Goal: Navigation & Orientation: Understand site structure

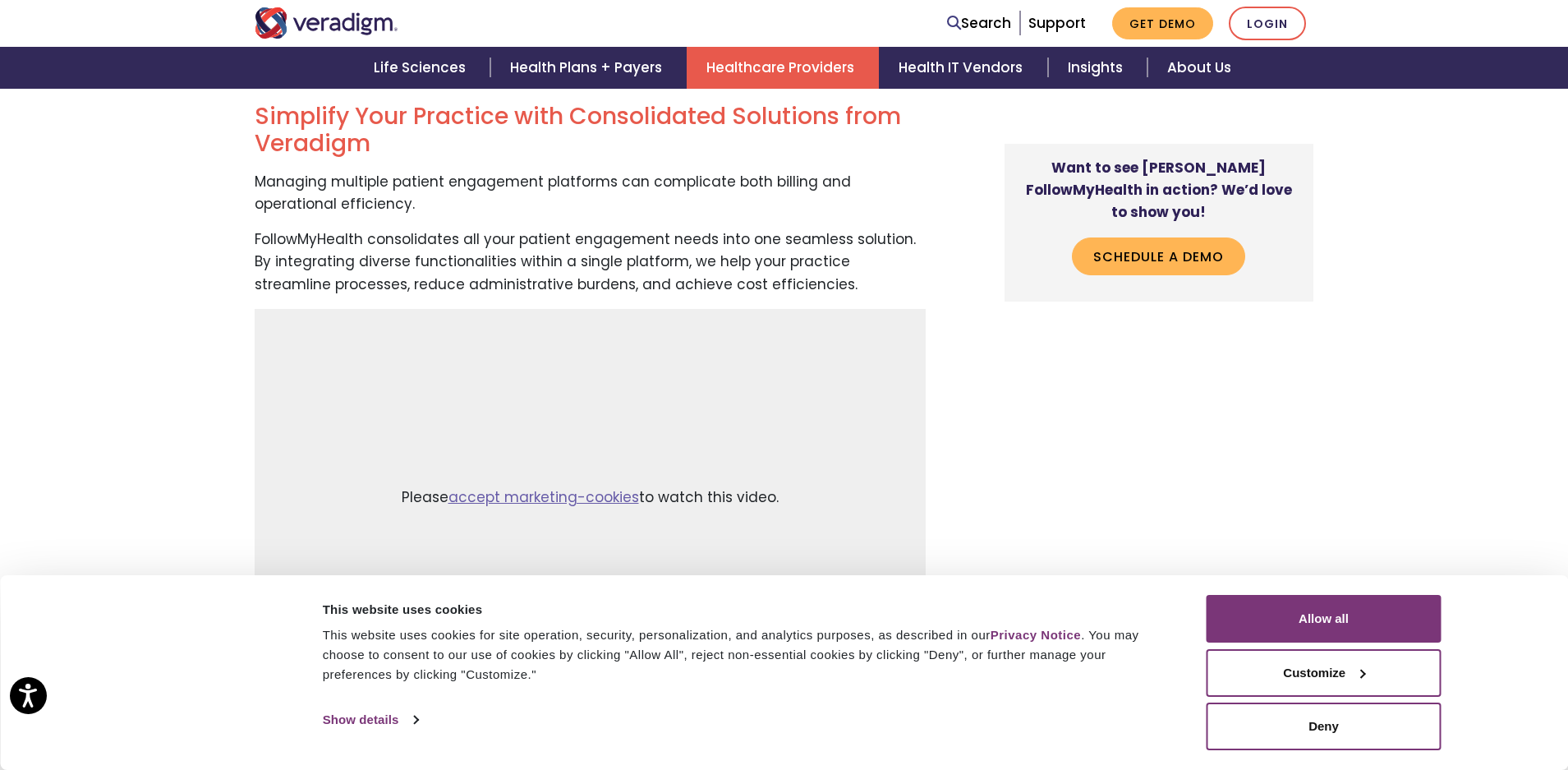
scroll to position [1147, 0]
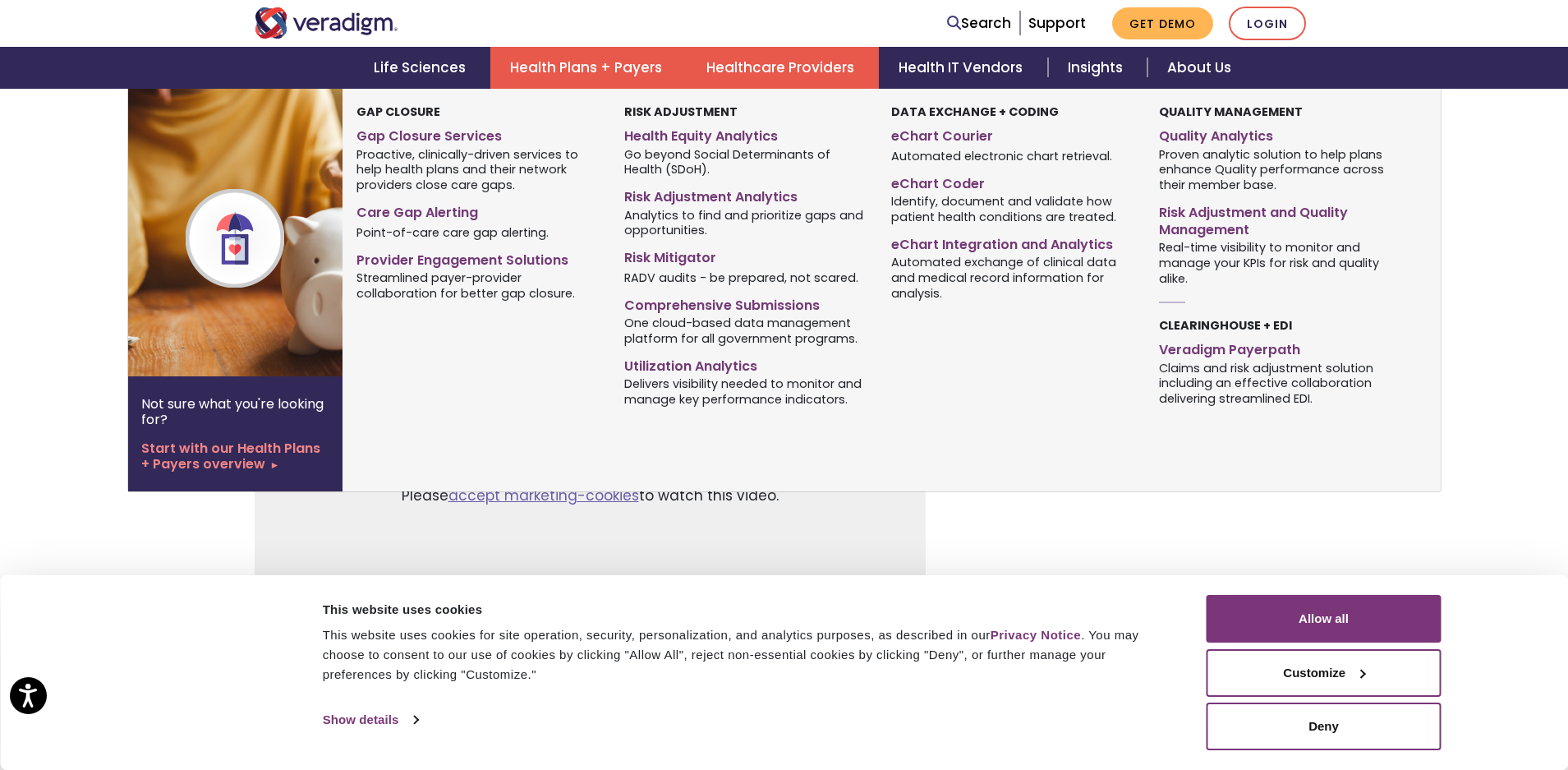
click at [610, 63] on link "Health Plans + Payers" at bounding box center [588, 68] width 196 height 42
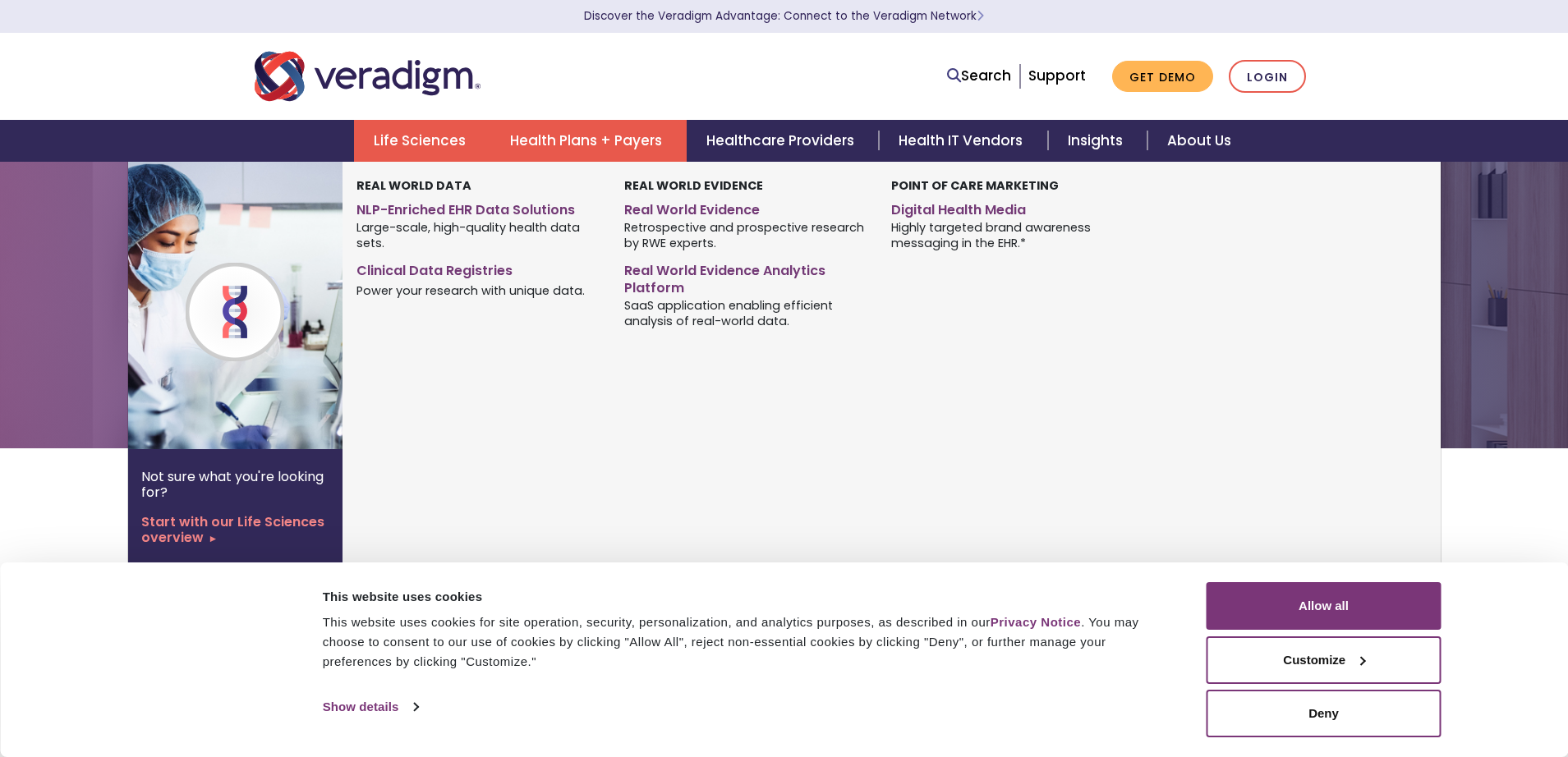
click at [434, 134] on link "Life Sciences" at bounding box center [422, 140] width 136 height 42
